Goal: Understand process/instructions: Learn how to perform a task or action

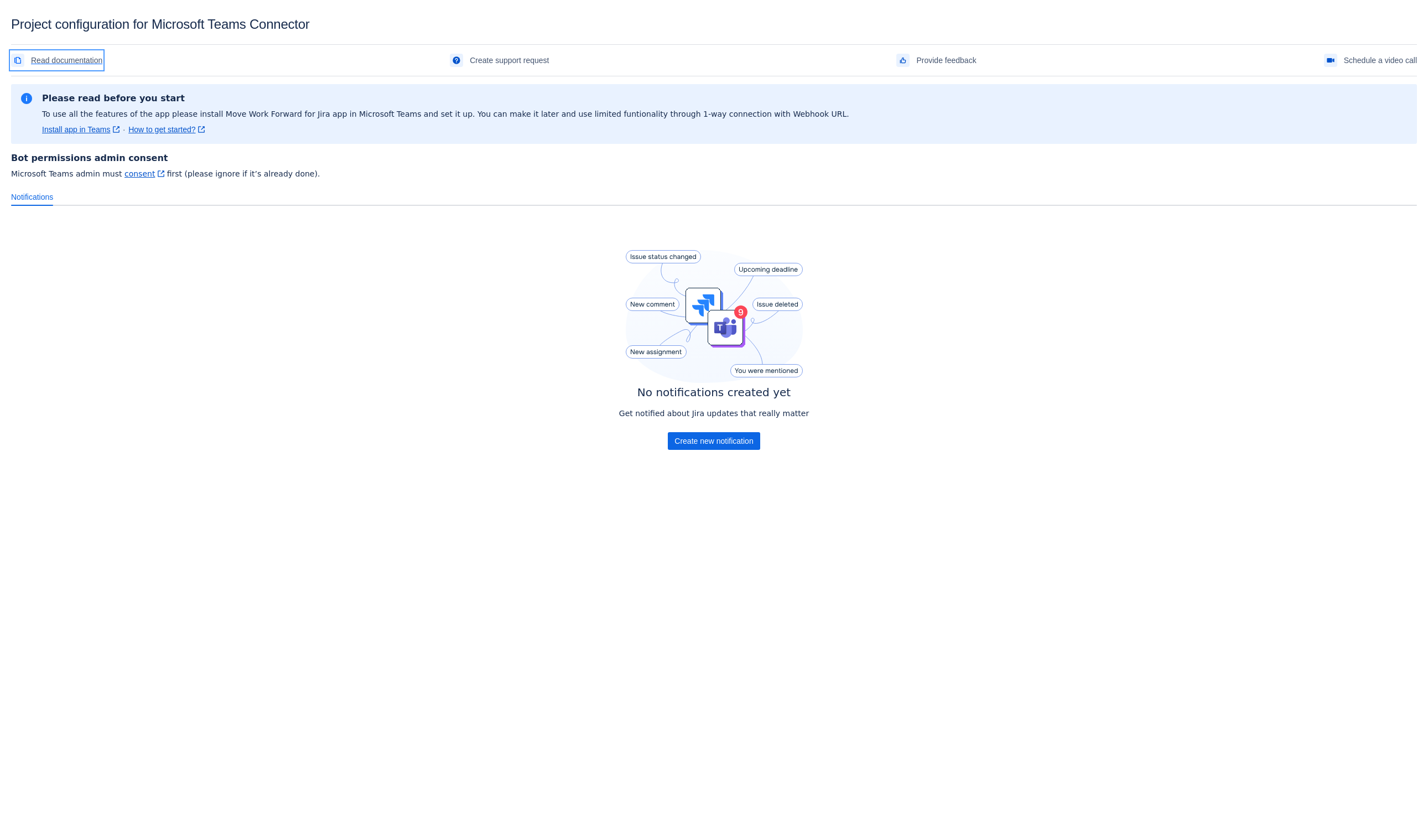
click at [78, 53] on span "Read documentation" at bounding box center [66, 60] width 71 height 18
click at [79, 129] on link "Install app in Teams ﻿ , (opens new window)" at bounding box center [81, 130] width 78 height 11
click at [85, 59] on span "Read documentation" at bounding box center [66, 60] width 71 height 18
